Goal: Task Accomplishment & Management: Manage account settings

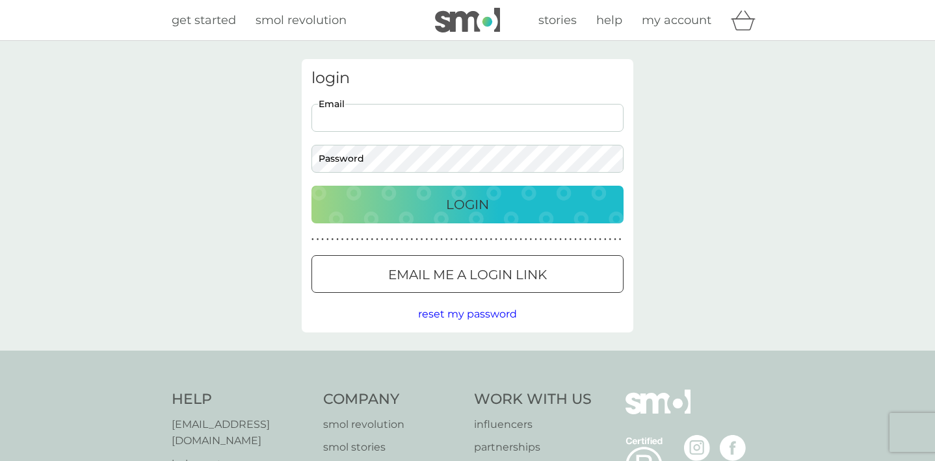
type input "[EMAIL_ADDRESS][DOMAIN_NAME]"
click at [454, 205] on p "Login" at bounding box center [467, 204] width 43 height 21
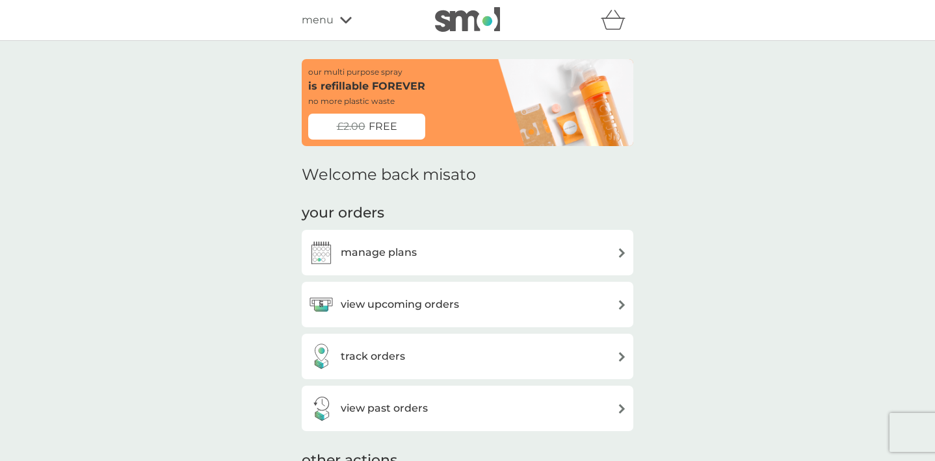
click at [401, 252] on h3 "manage plans" at bounding box center [379, 252] width 76 height 17
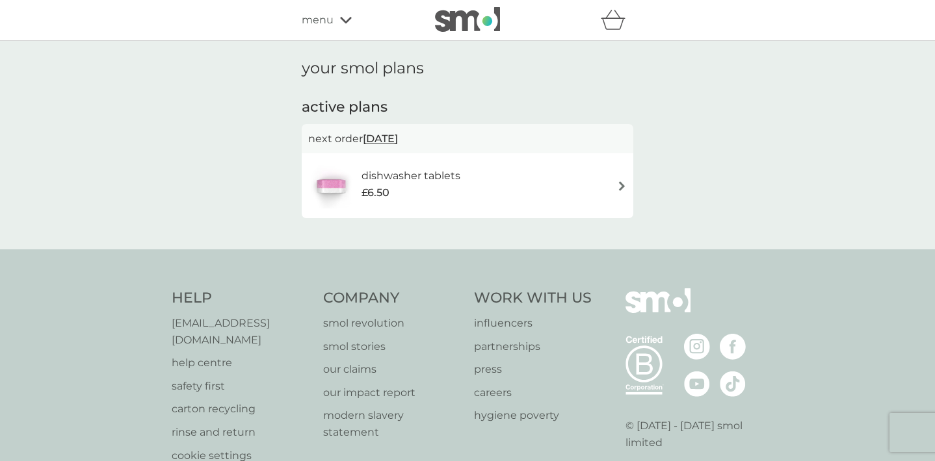
click at [391, 134] on span "16 Sep 2025" at bounding box center [380, 138] width 35 height 25
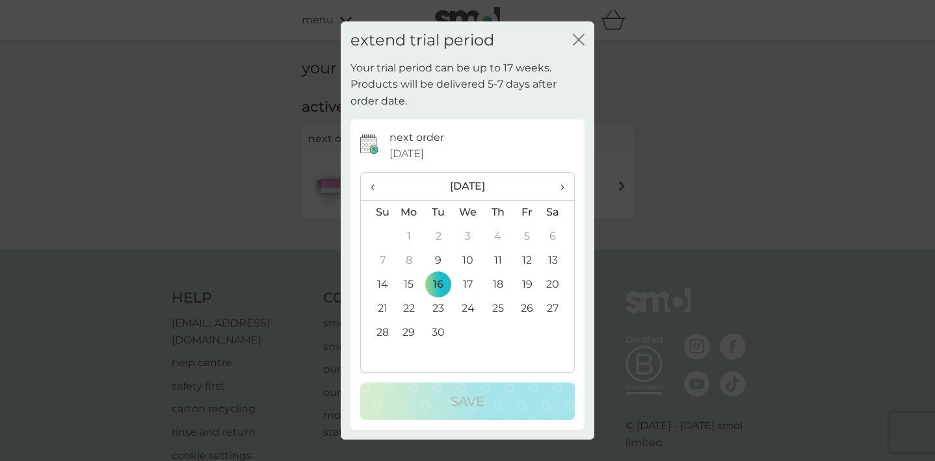
click at [525, 255] on td "12" at bounding box center [526, 261] width 29 height 24
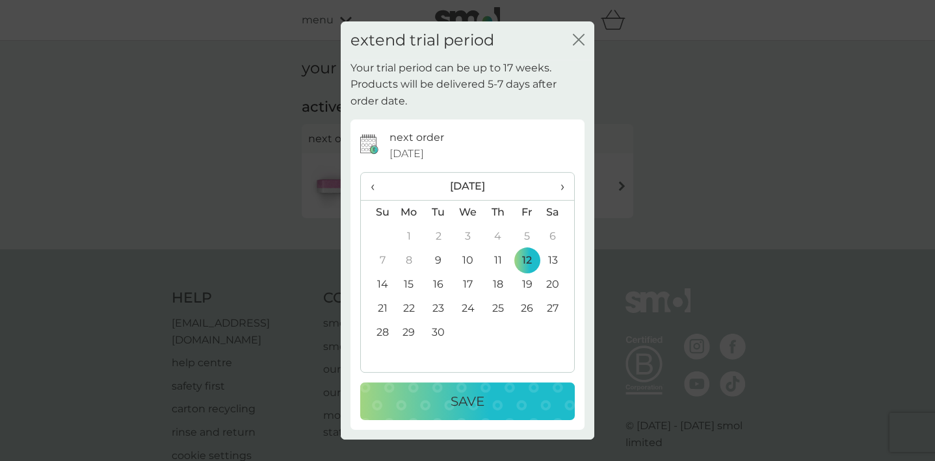
click at [469, 399] on p "Save" at bounding box center [467, 401] width 34 height 21
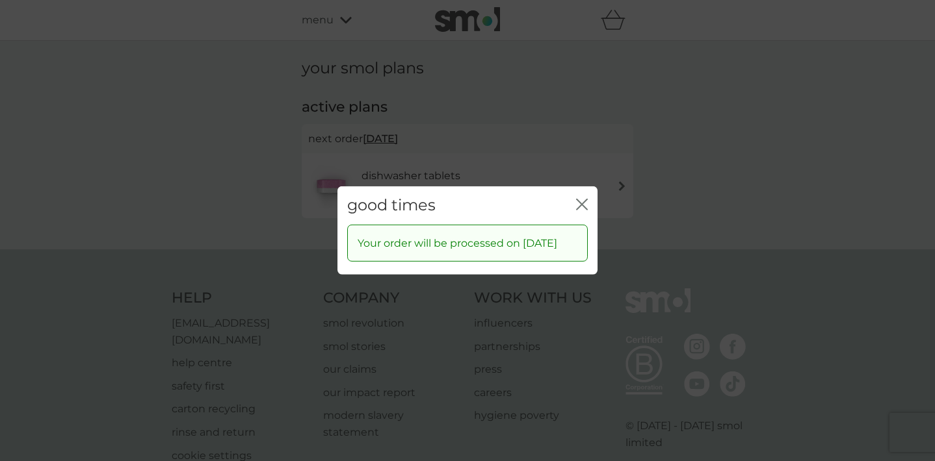
click at [580, 200] on icon "close" at bounding box center [578, 205] width 5 height 10
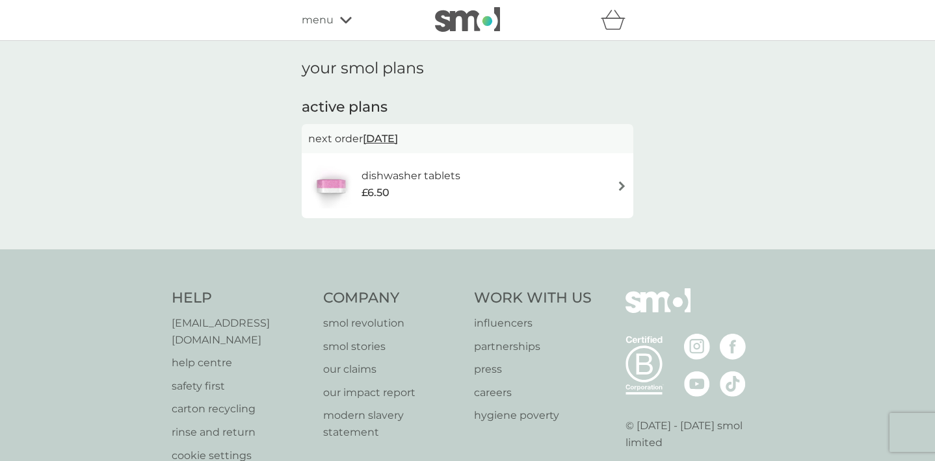
click at [453, 14] on img at bounding box center [467, 19] width 65 height 25
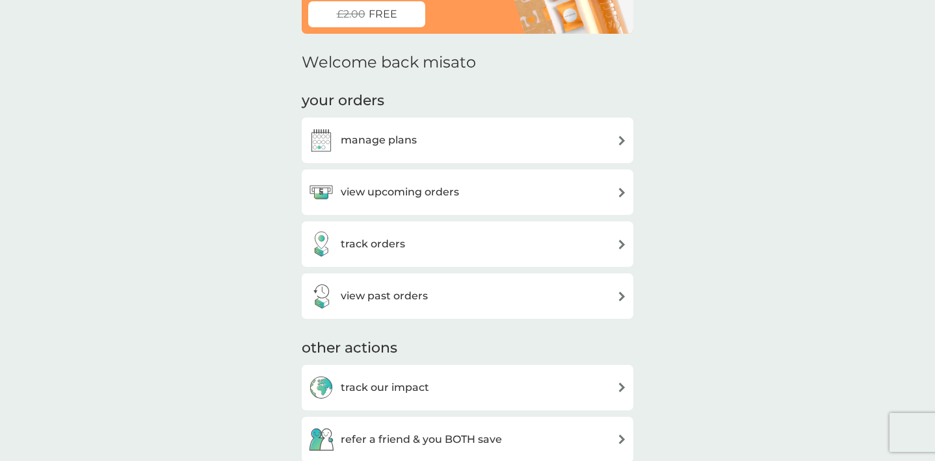
scroll to position [112, 0]
click at [394, 195] on h3 "view upcoming orders" at bounding box center [400, 193] width 118 height 17
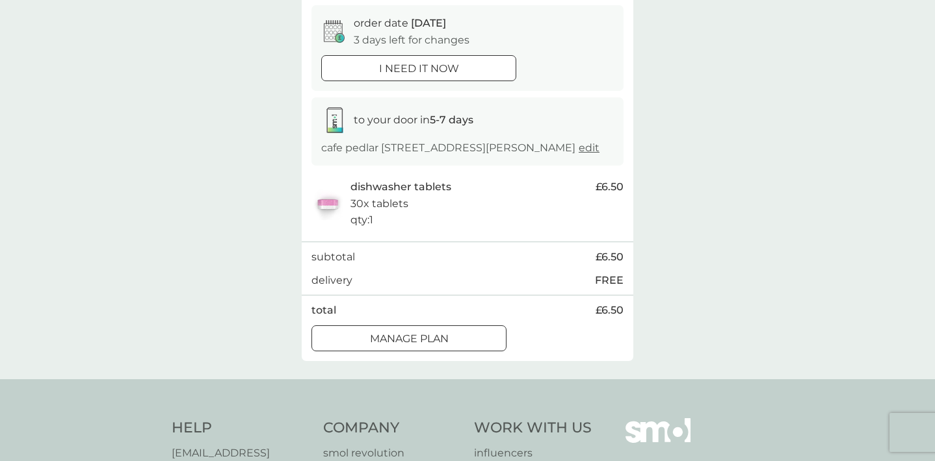
scroll to position [127, 0]
click at [393, 335] on div at bounding box center [393, 335] width 0 height 0
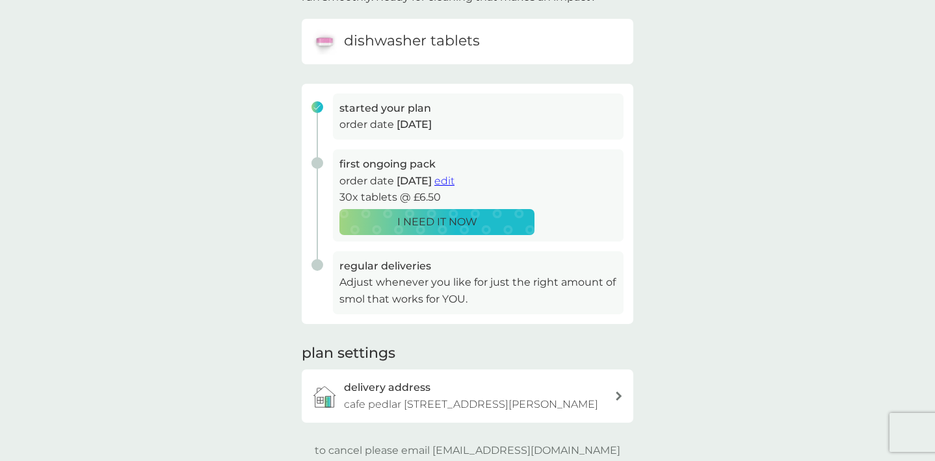
scroll to position [123, 0]
click at [424, 302] on p "Adjust whenever you like for just the right amount of smol that works for YOU." at bounding box center [477, 290] width 277 height 33
click at [417, 275] on p "Adjust whenever you like for just the right amount of smol that works for YOU." at bounding box center [477, 290] width 277 height 33
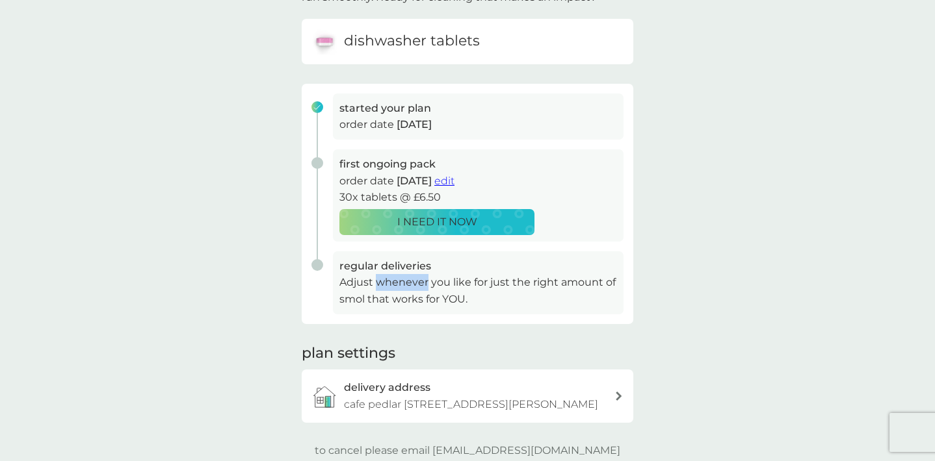
click at [417, 275] on p "Adjust whenever you like for just the right amount of smol that works for YOU." at bounding box center [477, 290] width 277 height 33
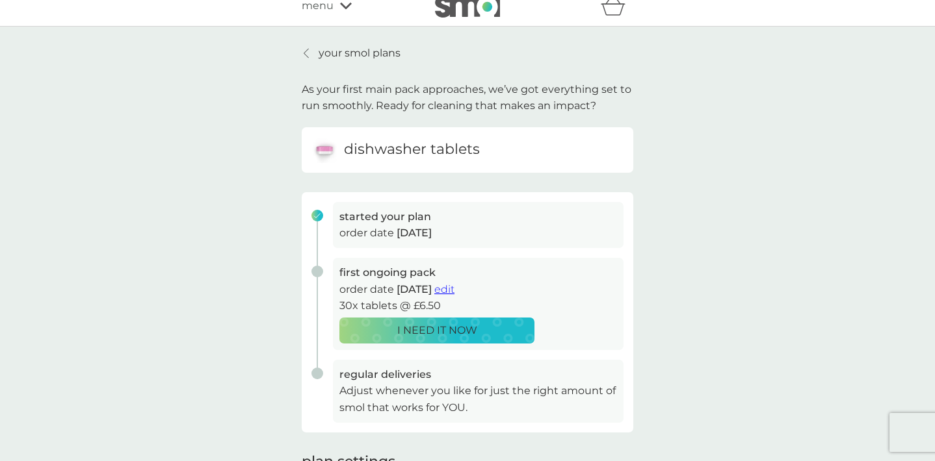
scroll to position [12, 0]
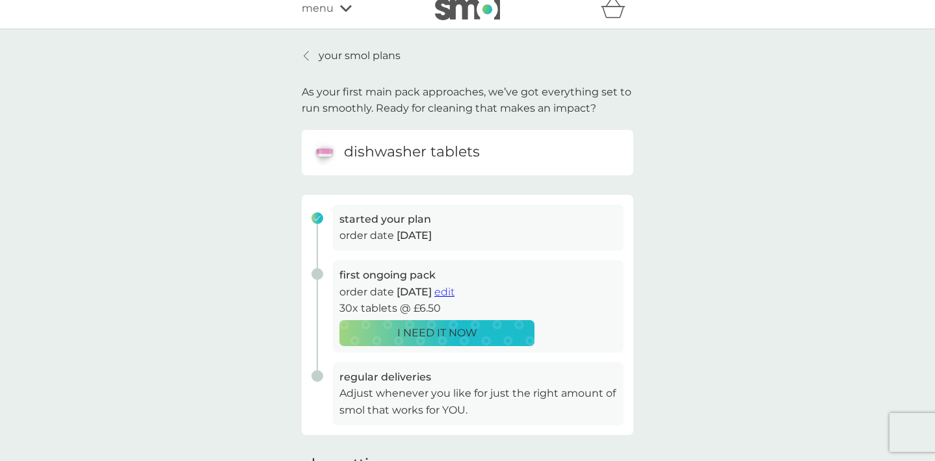
click at [335, 57] on p "your smol plans" at bounding box center [359, 55] width 82 height 17
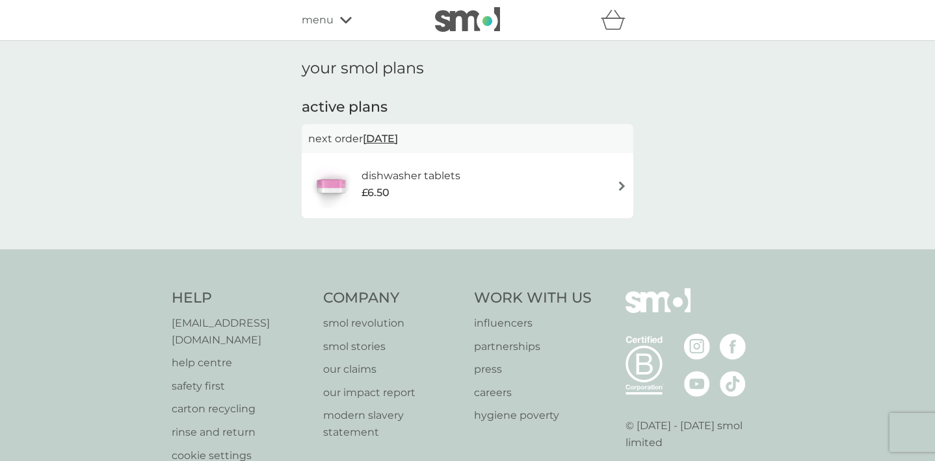
click at [400, 181] on h6 "dishwasher tablets" at bounding box center [410, 176] width 99 height 17
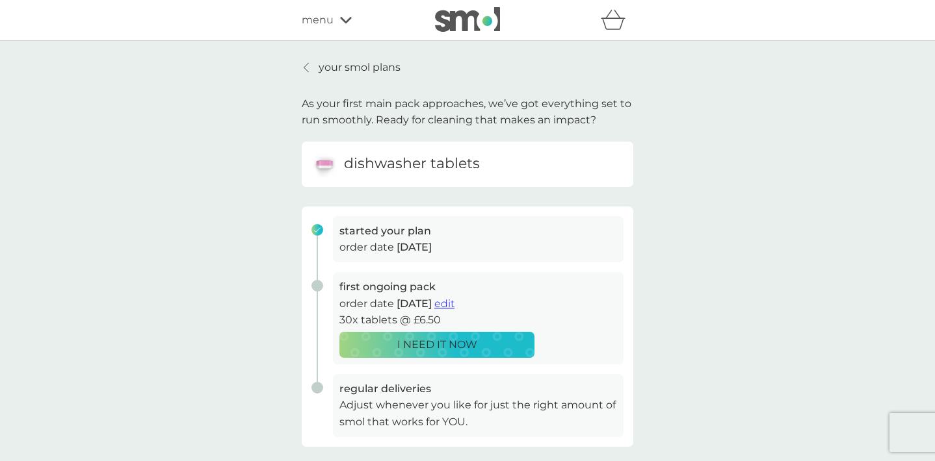
click at [443, 340] on p "I NEED IT NOW" at bounding box center [437, 345] width 80 height 17
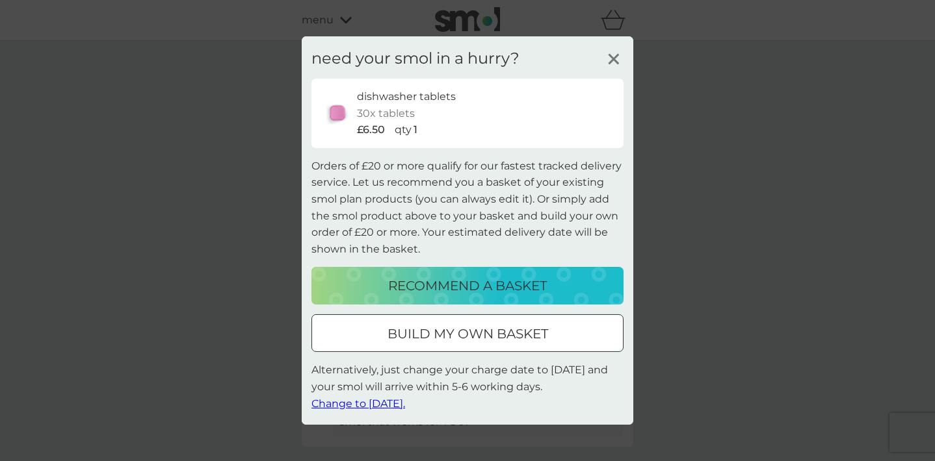
click at [617, 57] on line at bounding box center [613, 60] width 10 height 10
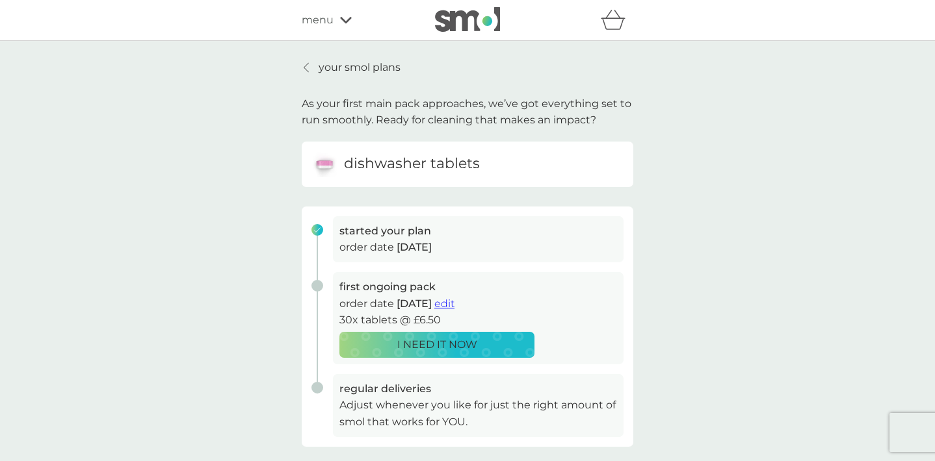
click at [458, 27] on img at bounding box center [467, 19] width 65 height 25
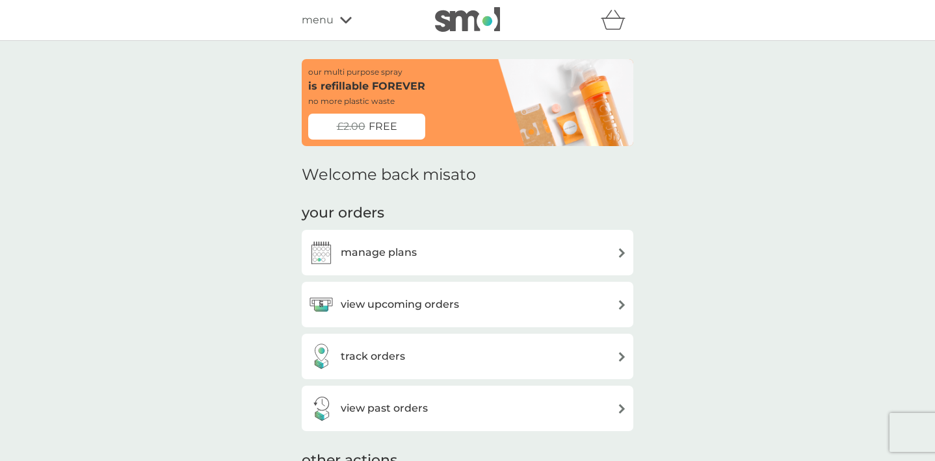
click at [511, 303] on div "view upcoming orders" at bounding box center [467, 305] width 318 height 26
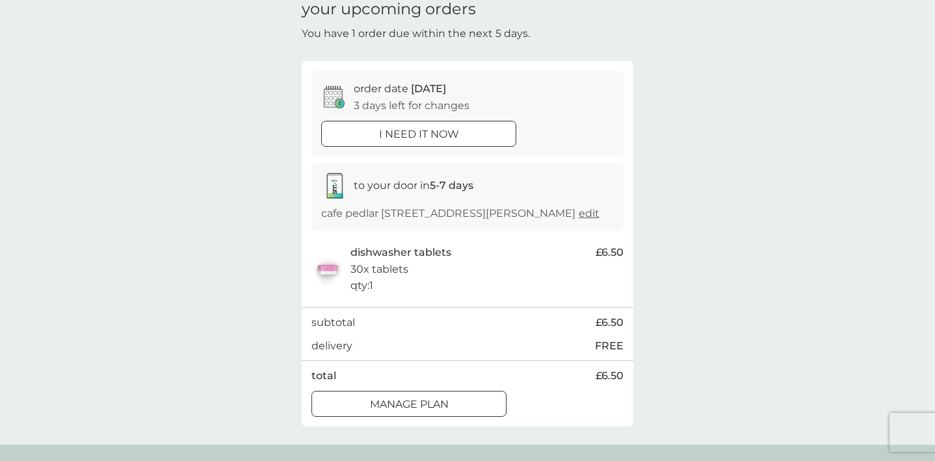
scroll to position [83, 0]
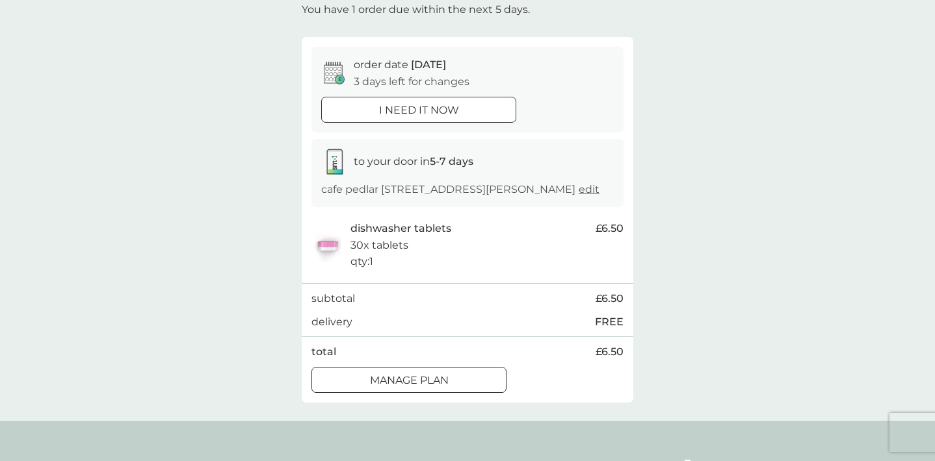
click at [437, 378] on p "Manage plan" at bounding box center [409, 380] width 79 height 17
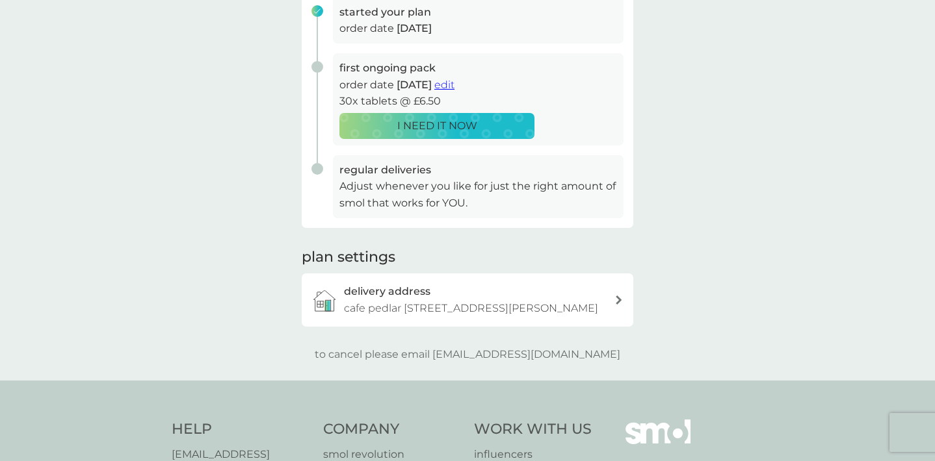
scroll to position [219, 0]
click at [510, 304] on p "cafe pedlar 20 Lower Marsh, London, SE1 7RJ" at bounding box center [471, 308] width 254 height 17
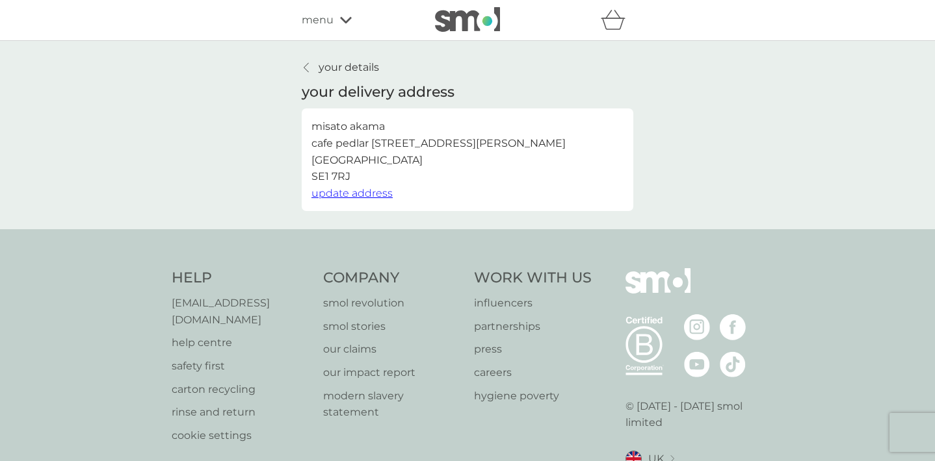
click at [347, 68] on p "your details" at bounding box center [348, 67] width 60 height 17
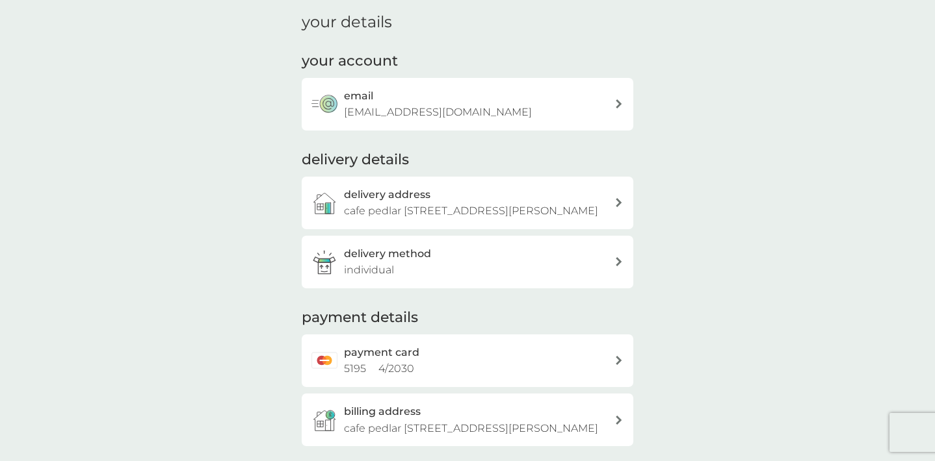
scroll to position [55, 0]
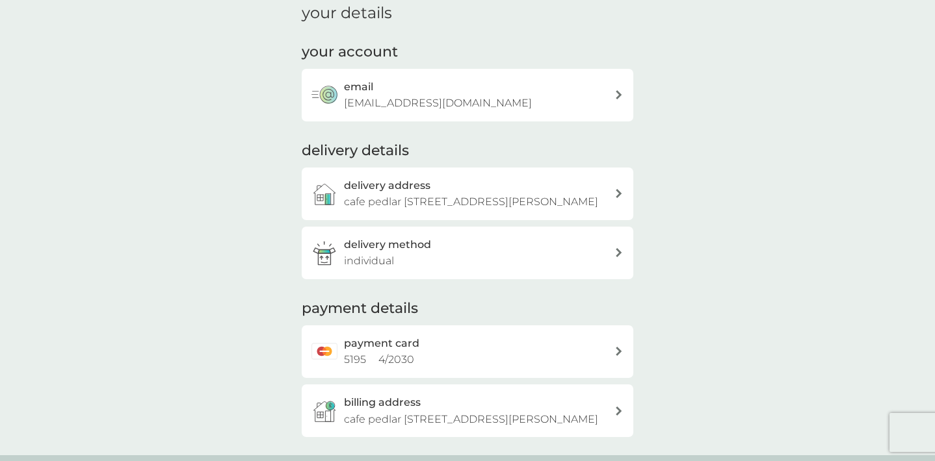
click at [398, 248] on h3 "delivery method" at bounding box center [387, 245] width 87 height 17
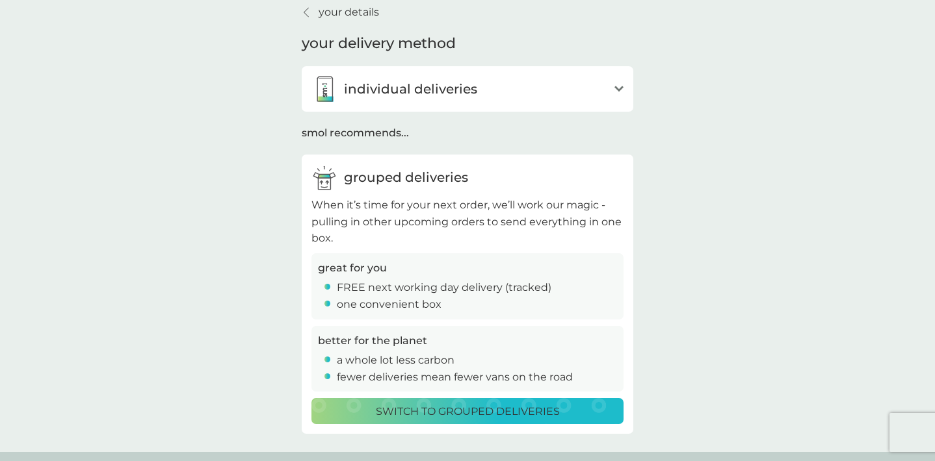
scroll to position [23, 0]
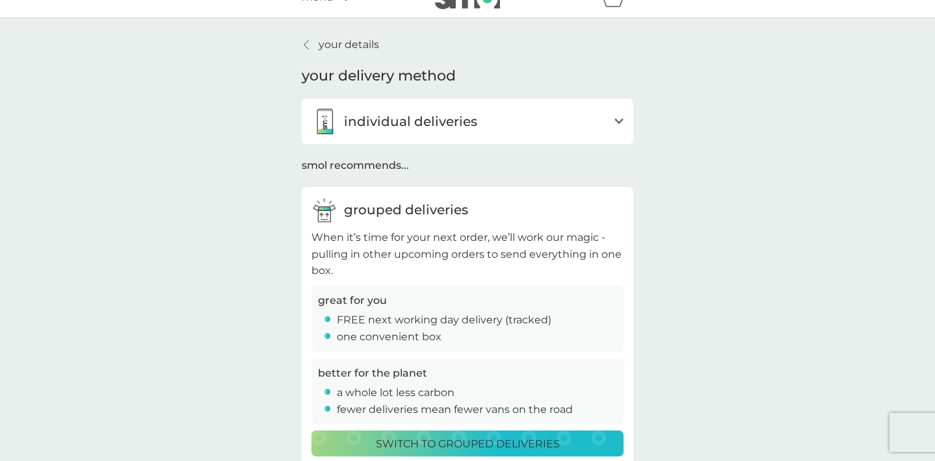
click at [423, 112] on p "individual deliveries" at bounding box center [410, 121] width 133 height 21
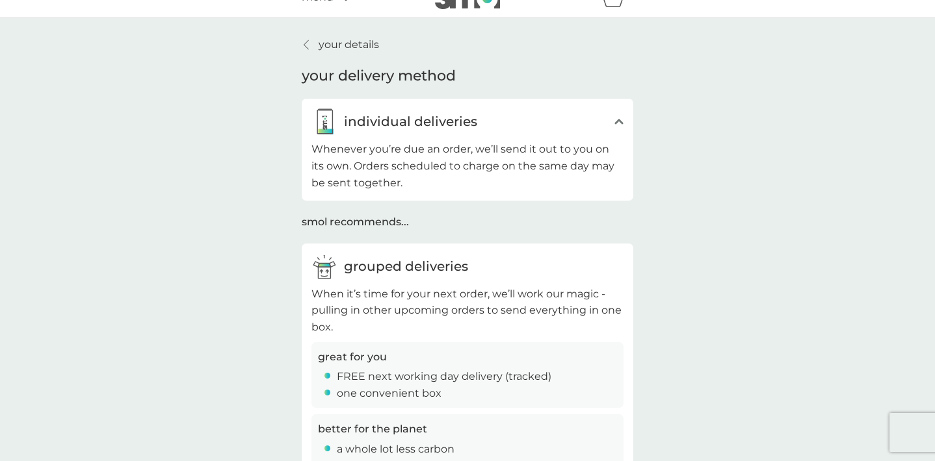
click at [361, 51] on p "your details" at bounding box center [348, 44] width 60 height 17
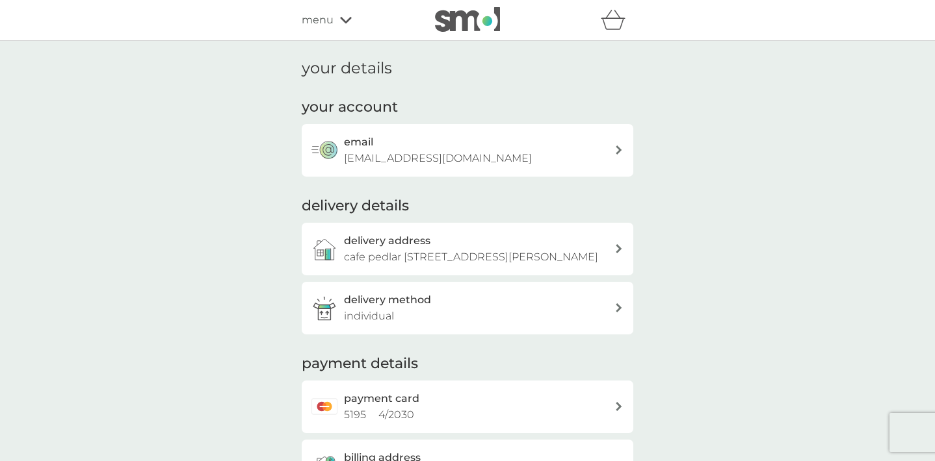
click at [314, 70] on h1 "your details" at bounding box center [347, 68] width 90 height 19
click at [330, 15] on span "menu" at bounding box center [318, 20] width 32 height 17
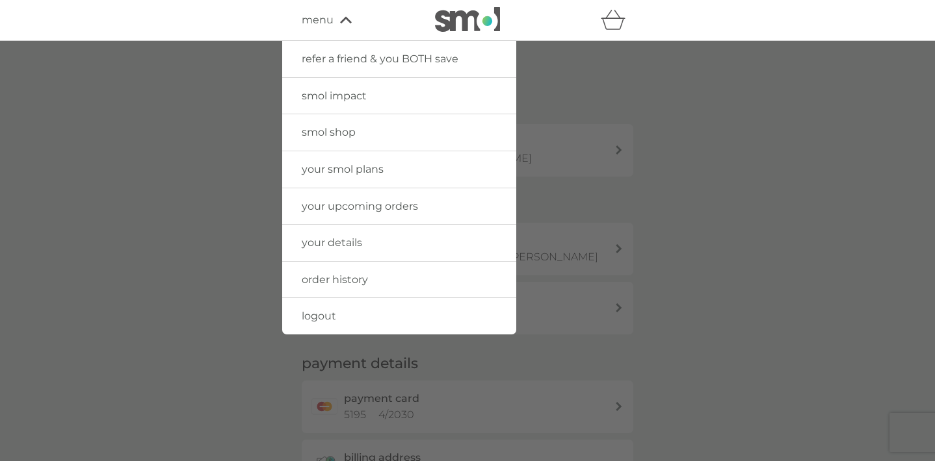
click at [346, 200] on span "your upcoming orders" at bounding box center [360, 206] width 116 height 12
